Goal: Check status: Check status

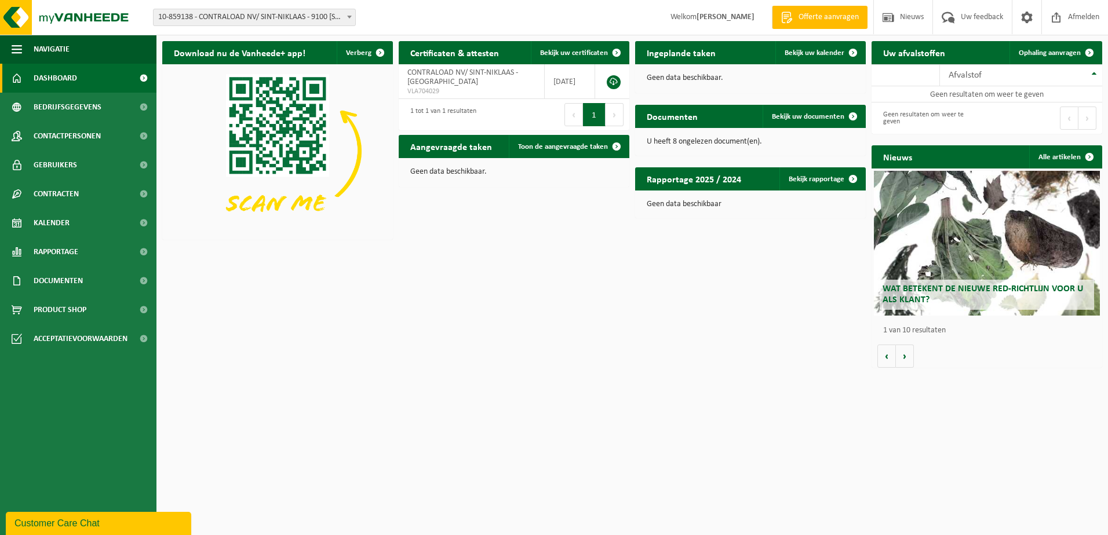
click at [354, 15] on span at bounding box center [350, 16] width 12 height 15
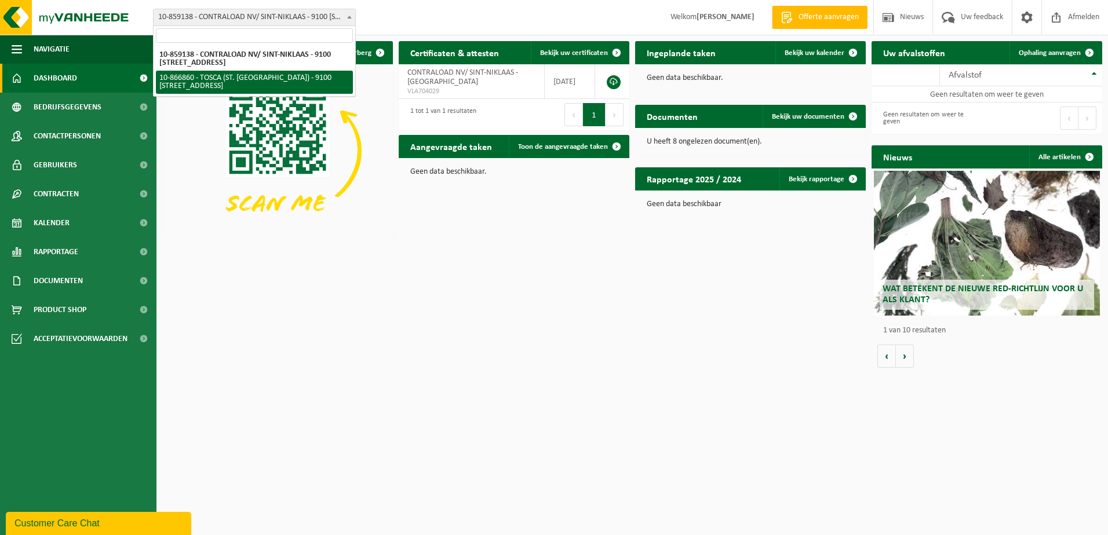
select select "103057"
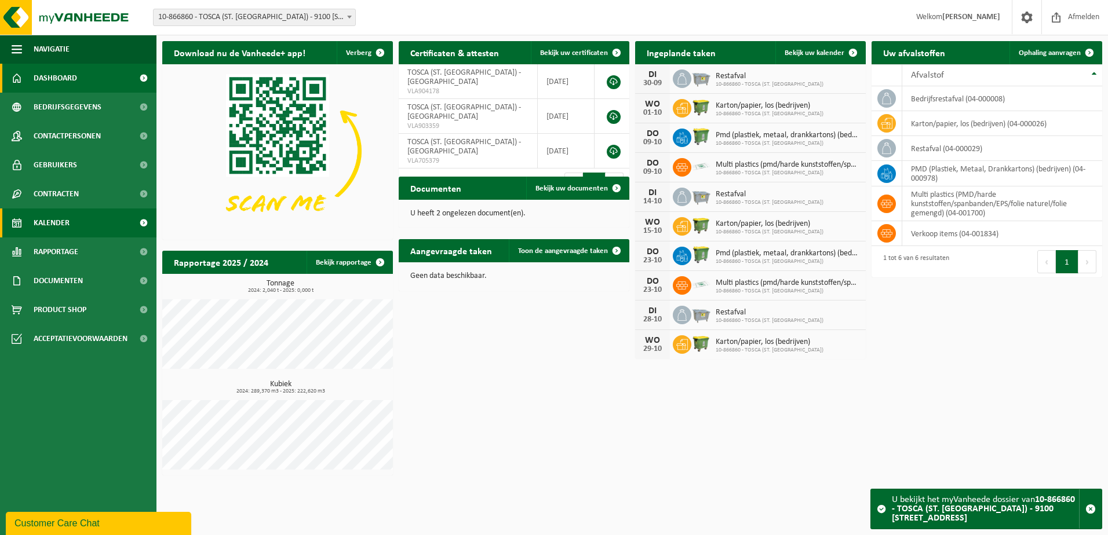
click at [57, 223] on span "Kalender" at bounding box center [52, 223] width 36 height 29
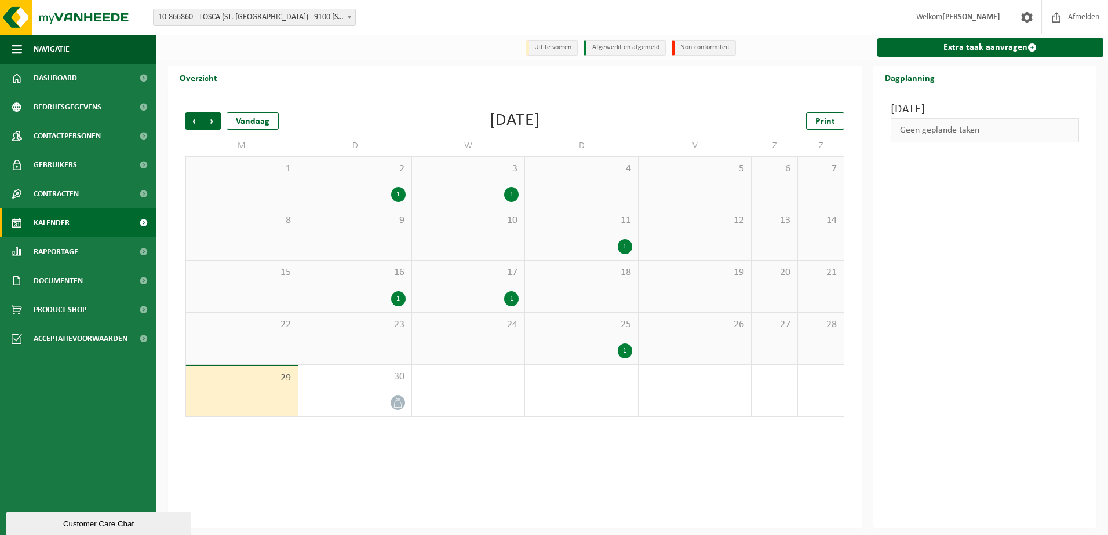
click at [348, 17] on b at bounding box center [349, 17] width 5 height 3
click at [395, 408] on icon at bounding box center [398, 403] width 10 height 10
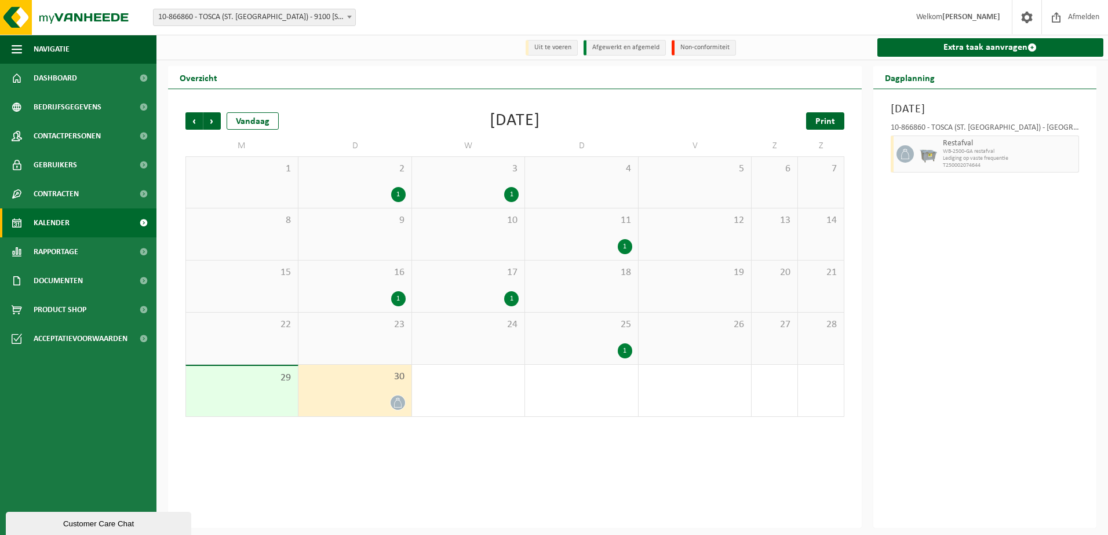
click at [837, 120] on link "Print" at bounding box center [825, 120] width 38 height 17
click at [211, 122] on span "Volgende" at bounding box center [211, 120] width 17 height 17
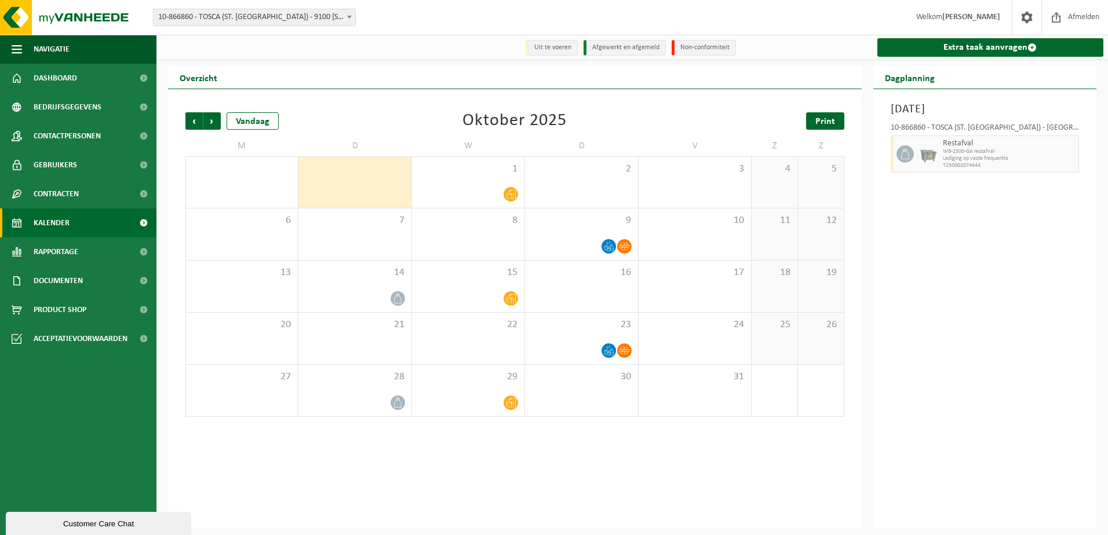
click at [837, 121] on link "Print" at bounding box center [825, 120] width 38 height 17
click at [216, 123] on span "Volgende" at bounding box center [211, 120] width 17 height 17
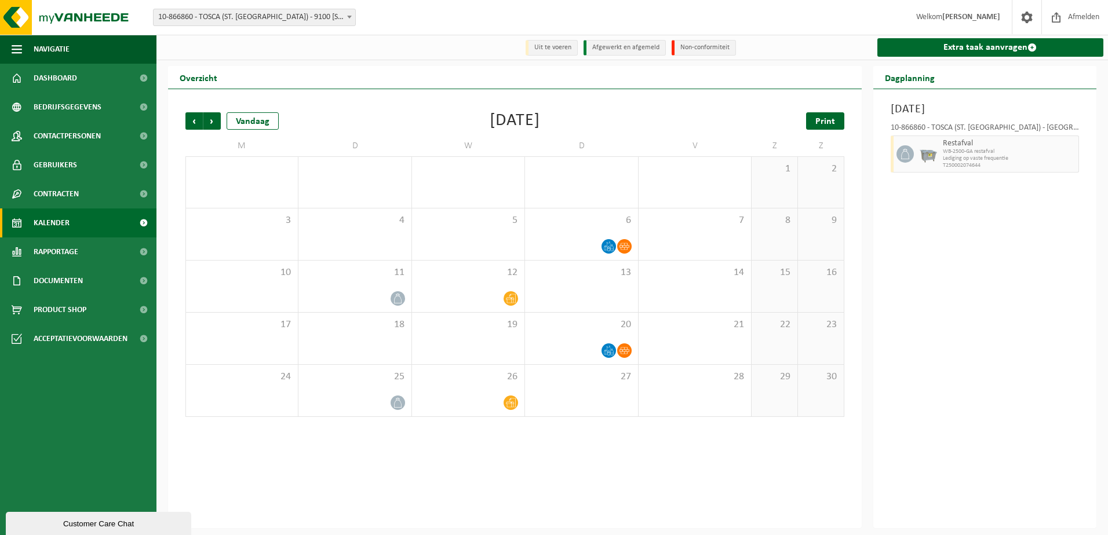
click at [828, 121] on span "Print" at bounding box center [825, 121] width 20 height 9
click at [217, 119] on span "Volgende" at bounding box center [211, 120] width 17 height 17
click at [826, 119] on span "Print" at bounding box center [825, 121] width 20 height 9
